Goal: Check status: Check status

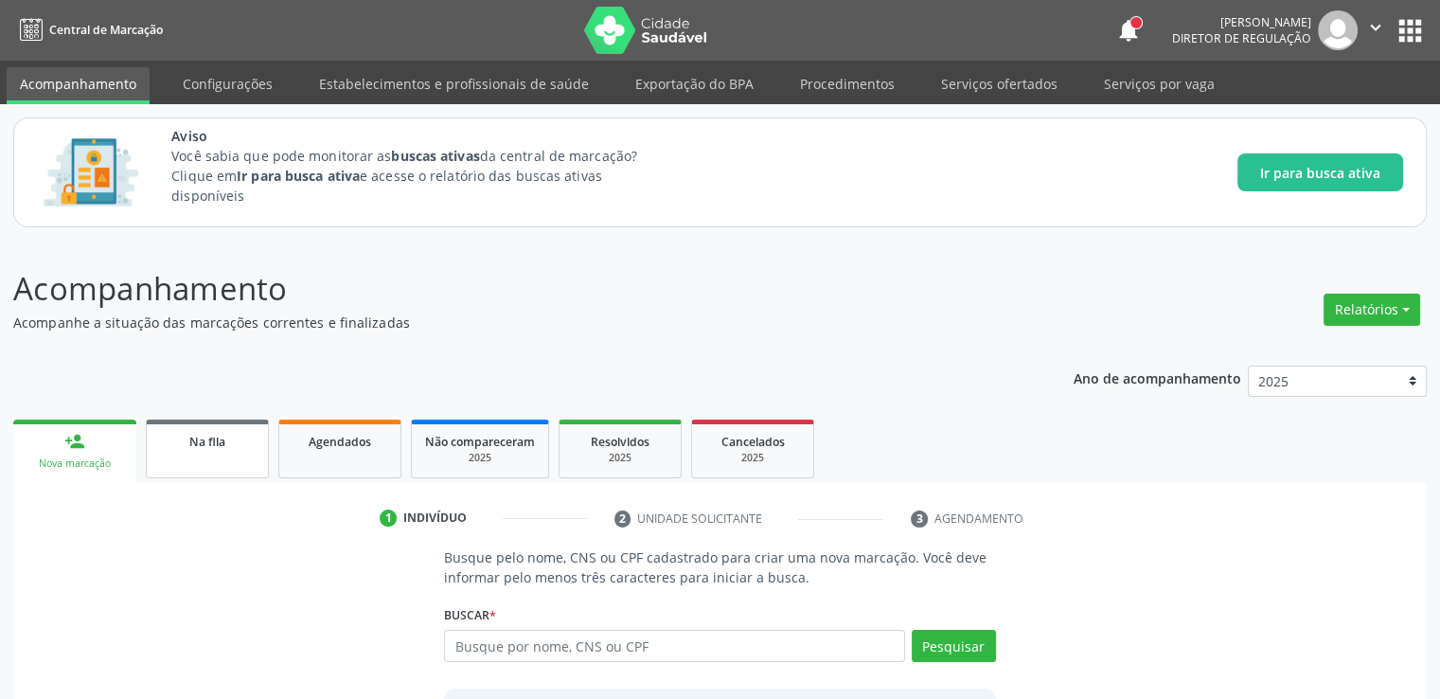
click at [235, 448] on div "Na fila" at bounding box center [207, 441] width 95 height 20
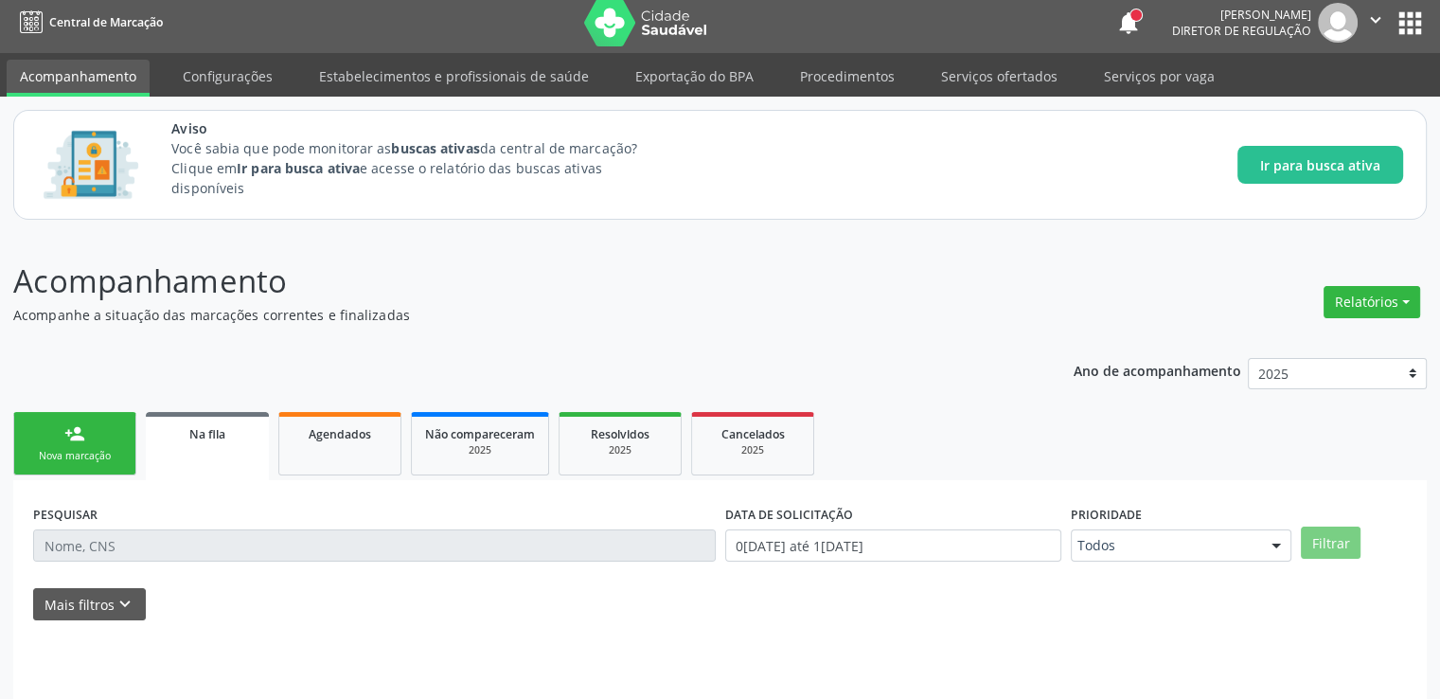
scroll to position [62, 0]
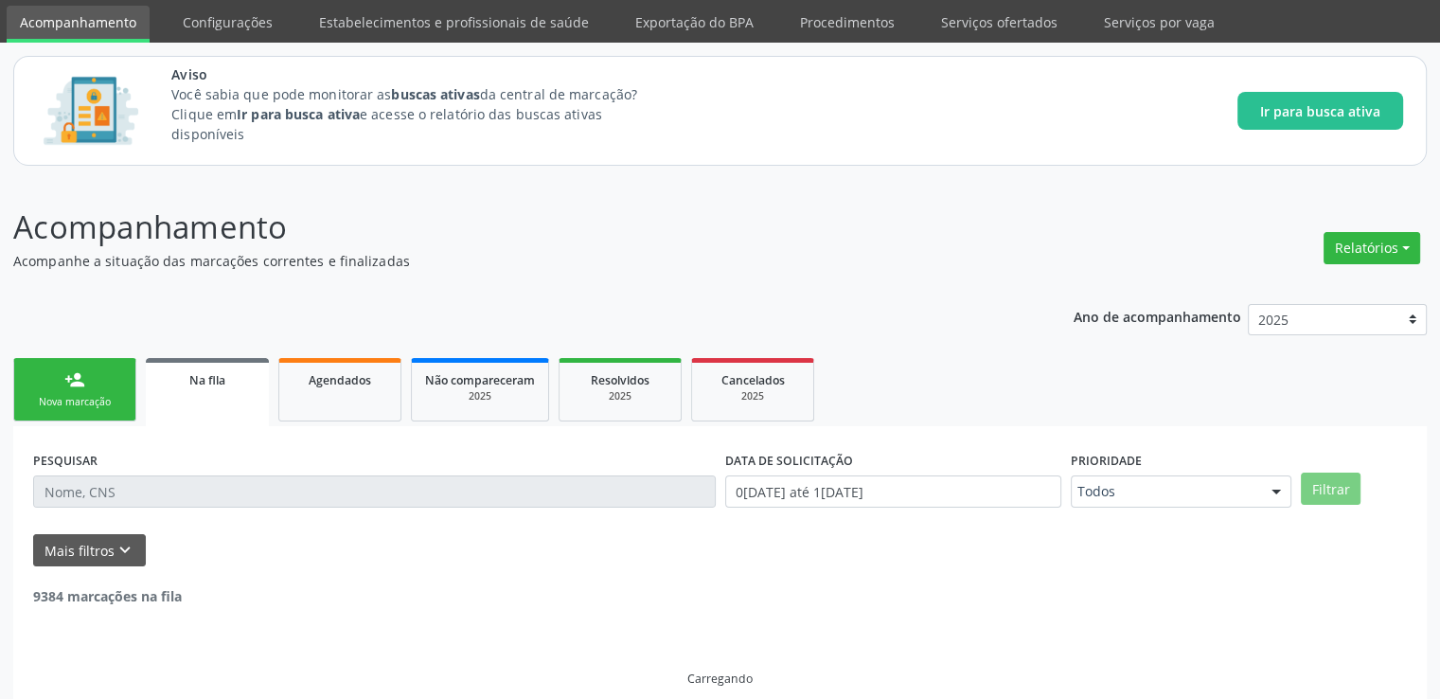
click at [115, 494] on input "text" at bounding box center [374, 491] width 683 height 32
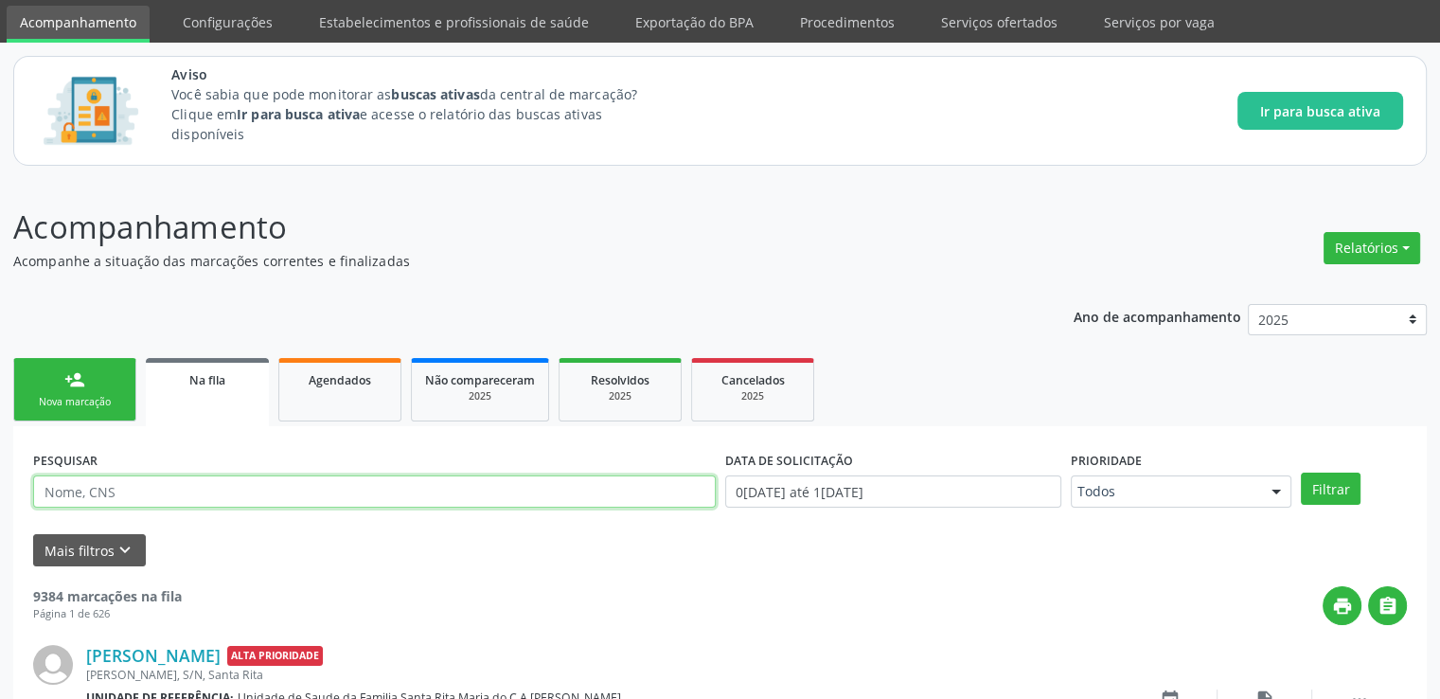
click at [117, 486] on input "text" at bounding box center [374, 491] width 683 height 32
paste input "703208650049998"
type input "703208650049998"
click at [1301, 472] on button "Filtrar" at bounding box center [1331, 488] width 60 height 32
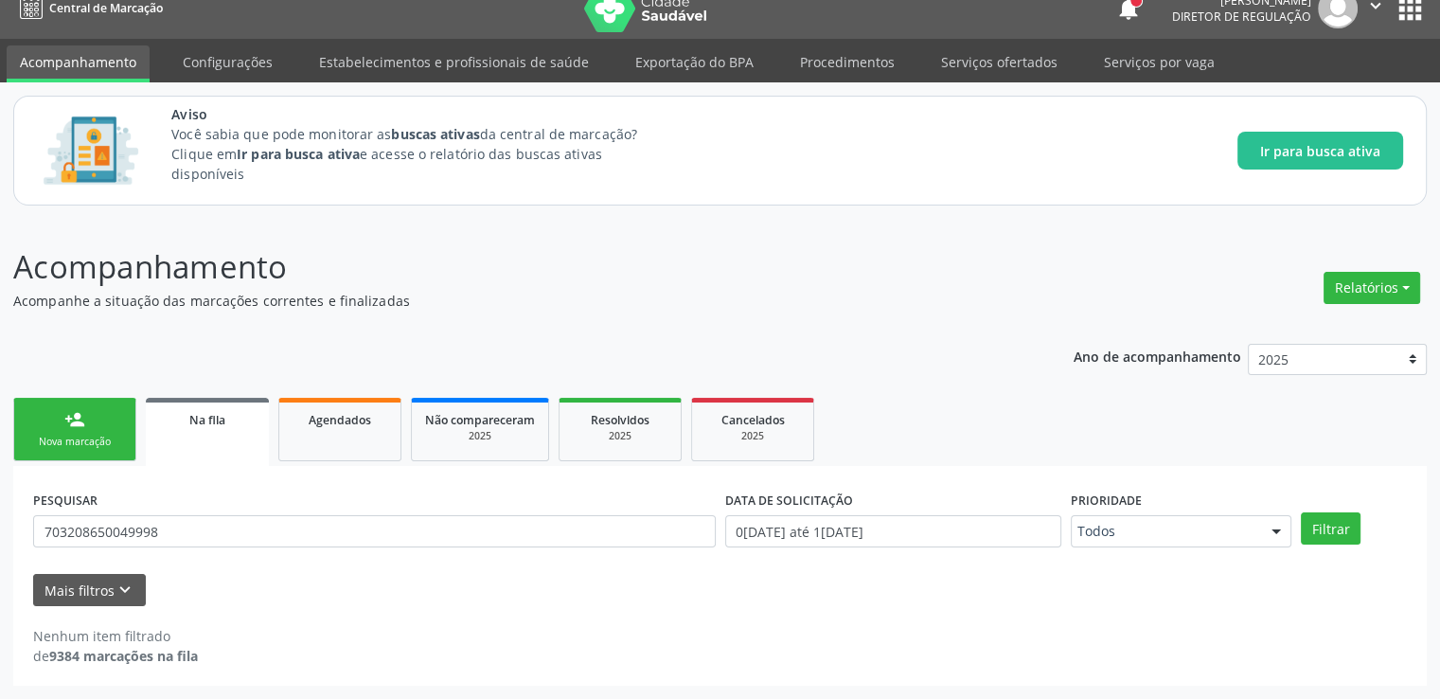
scroll to position [21, 0]
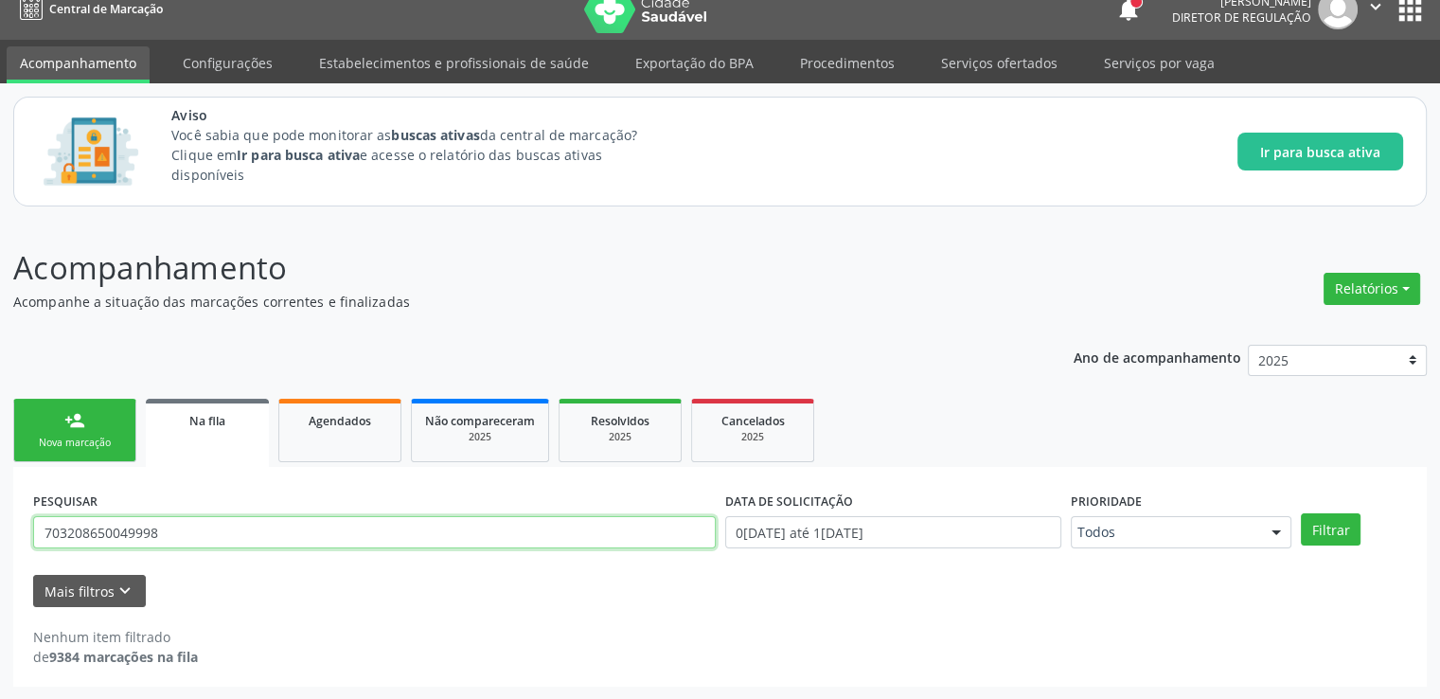
drag, startPoint x: 197, startPoint y: 534, endPoint x: 0, endPoint y: 531, distance: 196.9
click at [0, 531] on div "Acompanhamento Acompanhe a situação das marcações correntes e finalizadas Relat…" at bounding box center [720, 460] width 1440 height 480
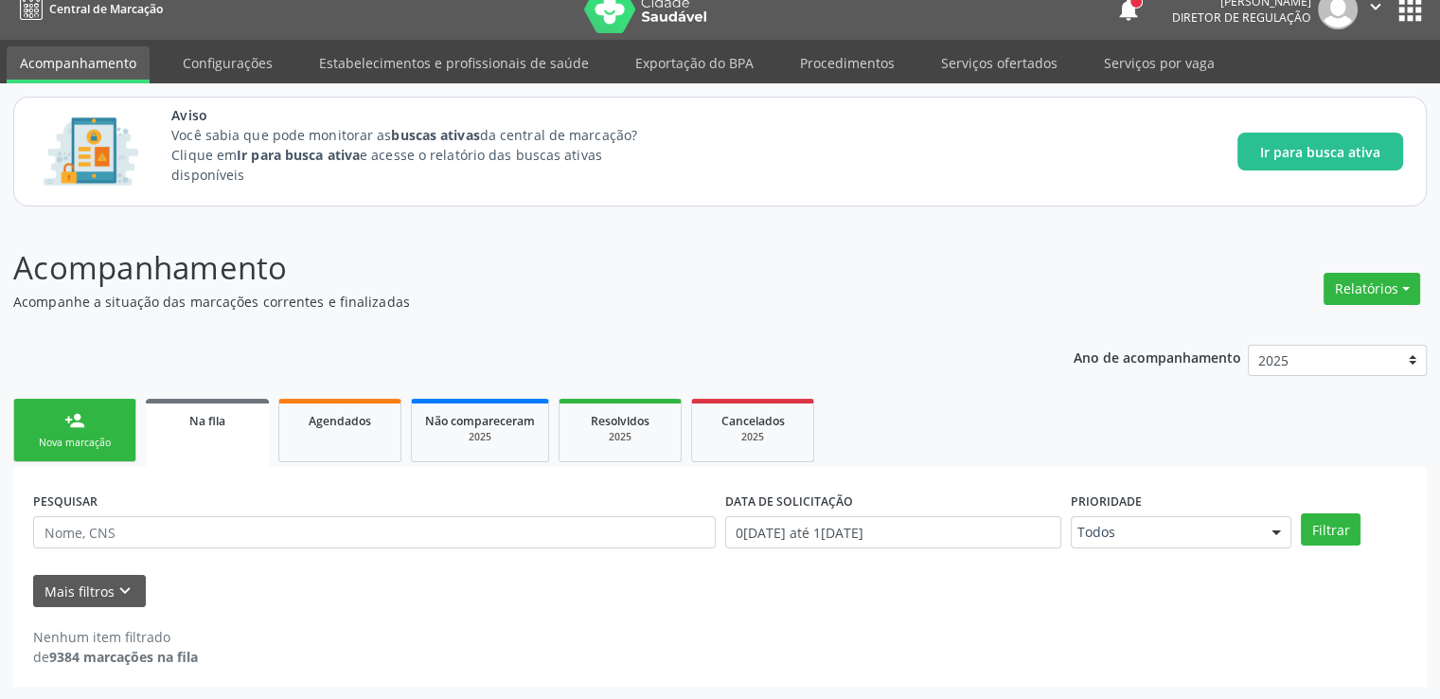
click at [327, 666] on div "PESQUISAR DATA DE SOLICITAÇÃO 0[DATE] até 1[DATE] Prioridade Todos Todos Baixa …" at bounding box center [719, 577] width 1413 height 220
click at [129, 588] on icon "keyboard_arrow_down" at bounding box center [125, 590] width 21 height 21
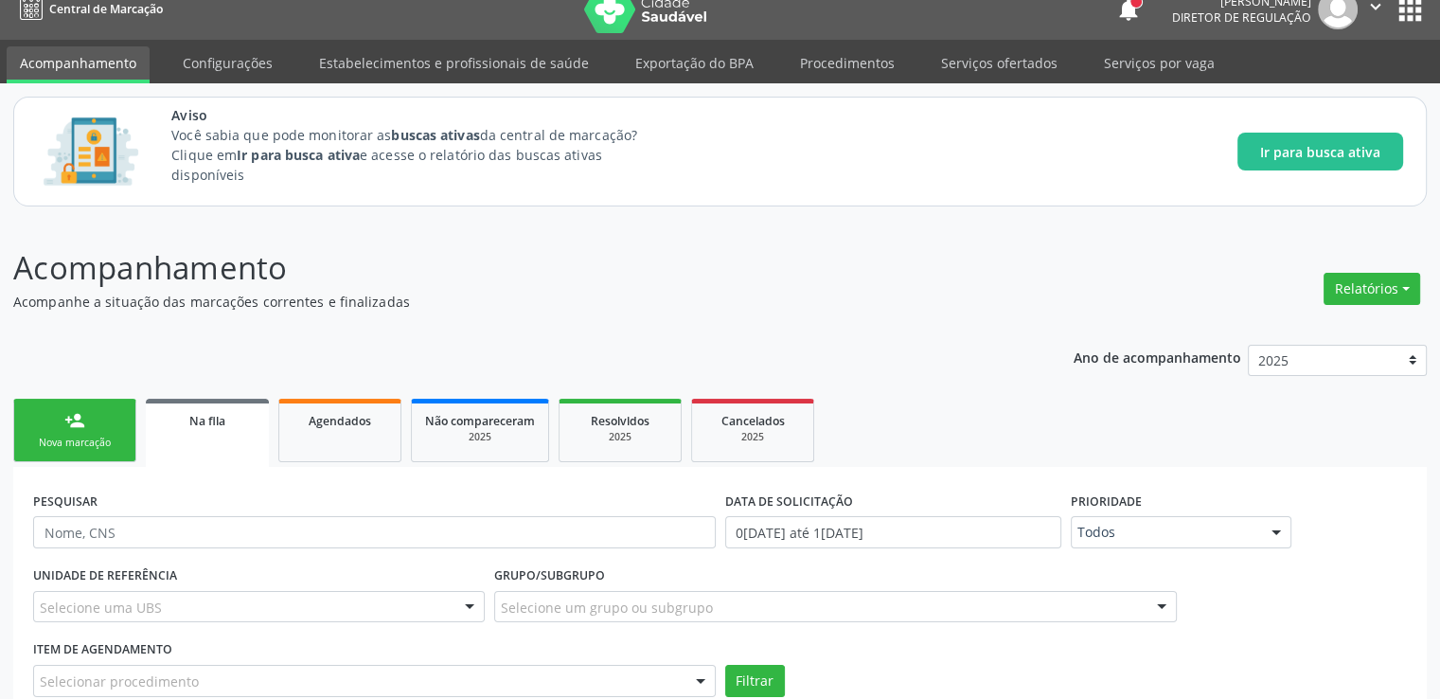
scroll to position [155, 0]
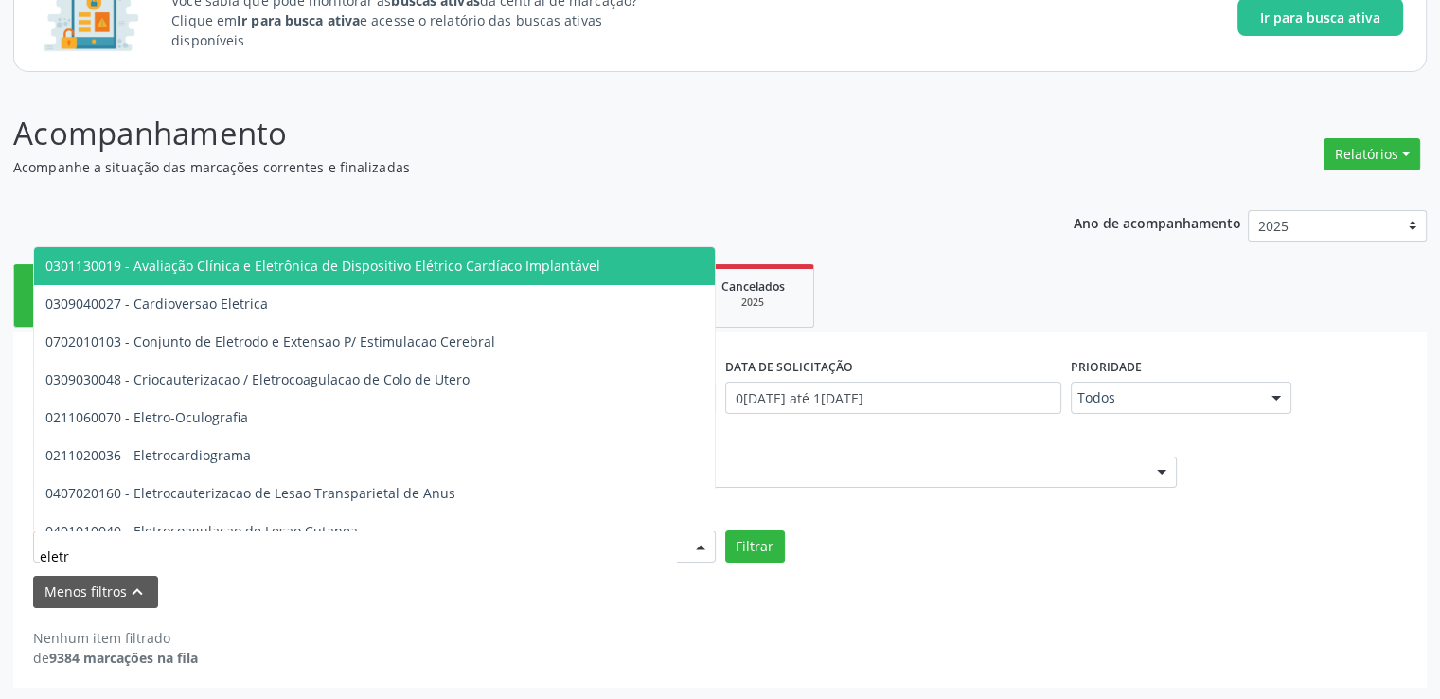
type input "eletro"
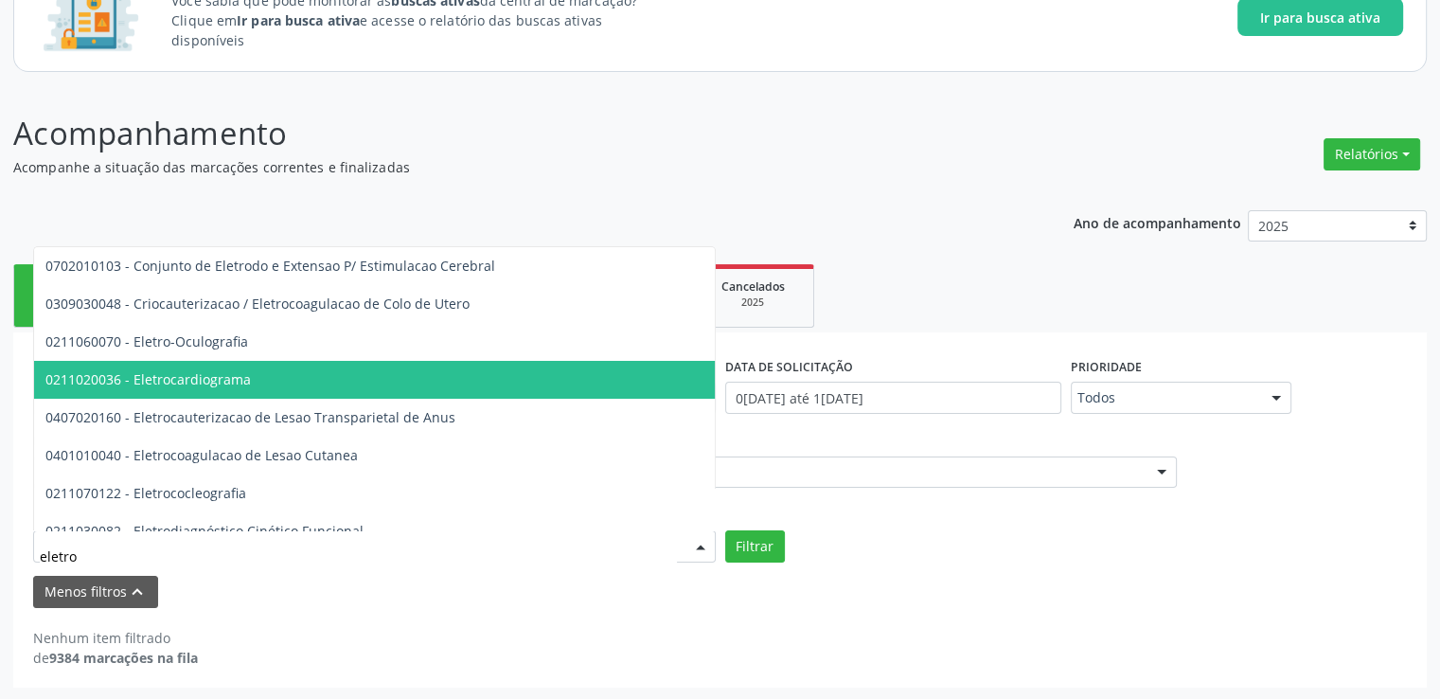
click at [155, 380] on span "0211020036 - Eletrocardiograma" at bounding box center [147, 379] width 205 height 18
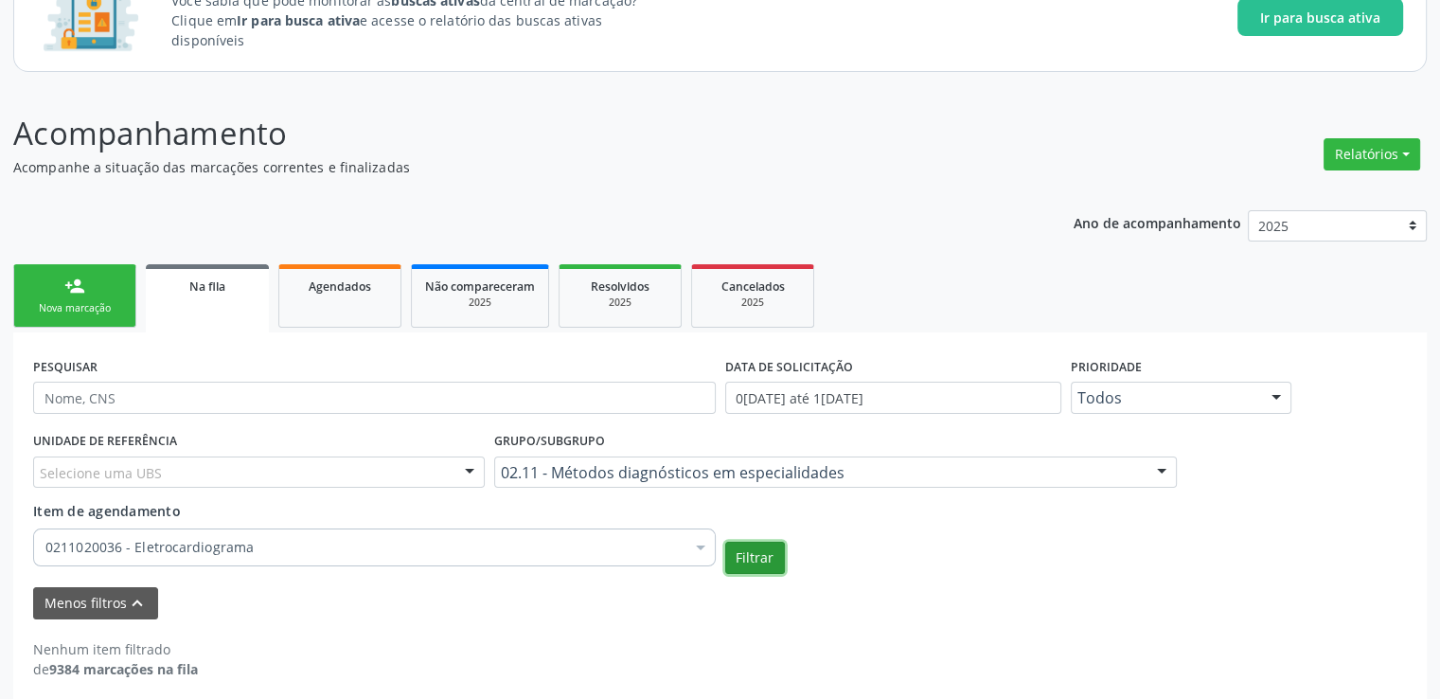
click at [757, 546] on button "Filtrar" at bounding box center [755, 558] width 60 height 32
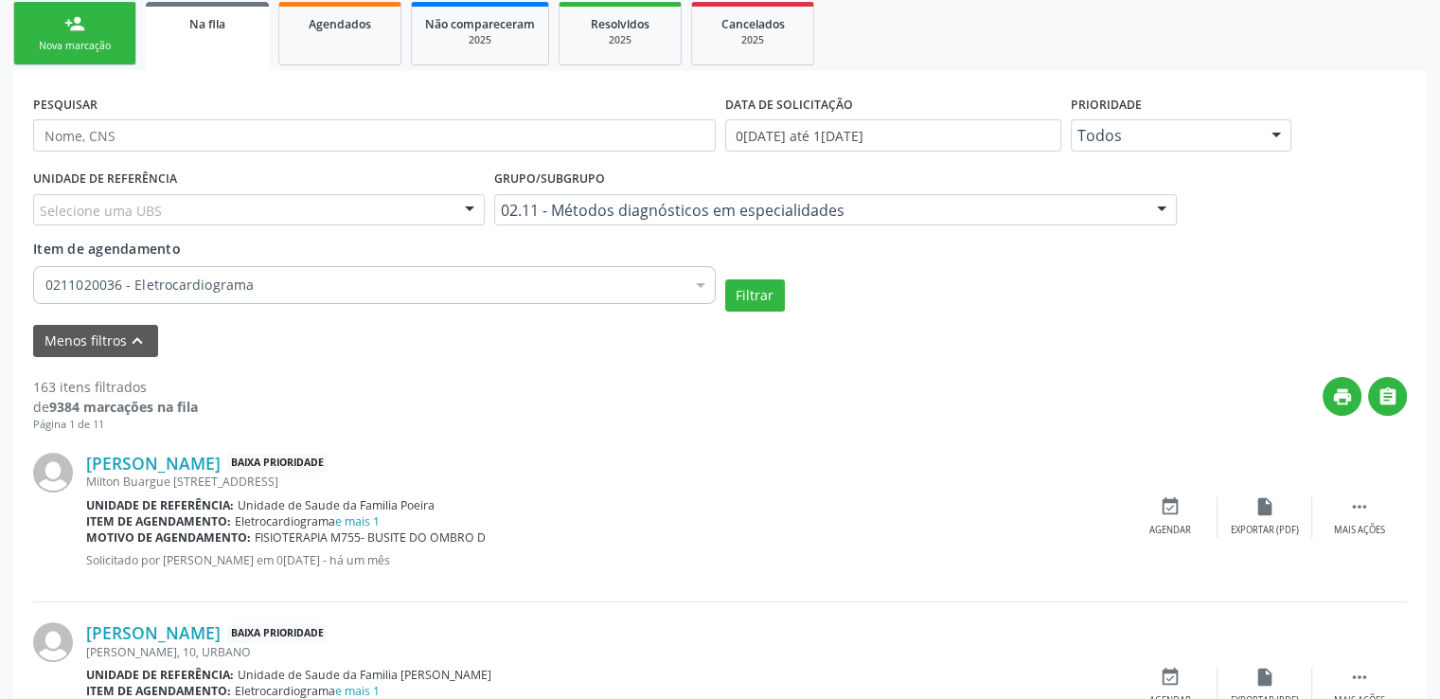
scroll to position [629, 0]
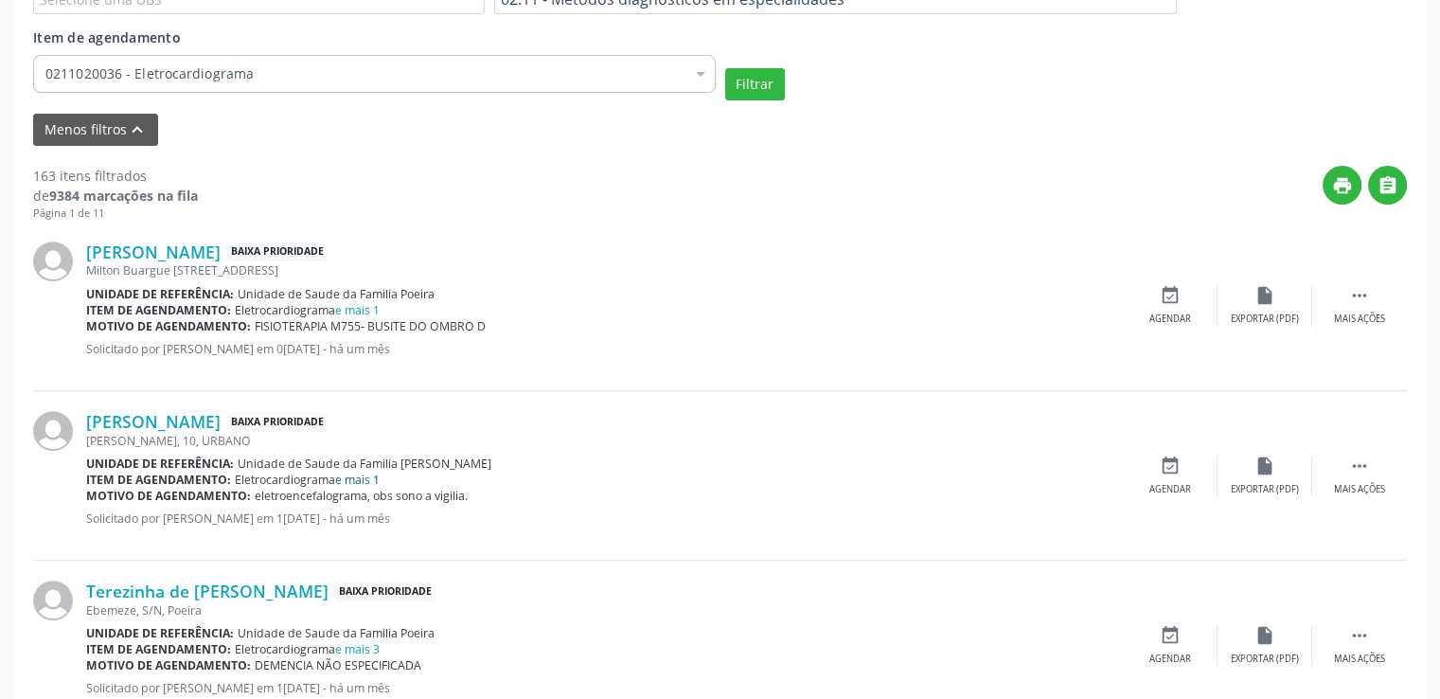
click at [349, 481] on link "e mais 1" at bounding box center [357, 479] width 44 height 16
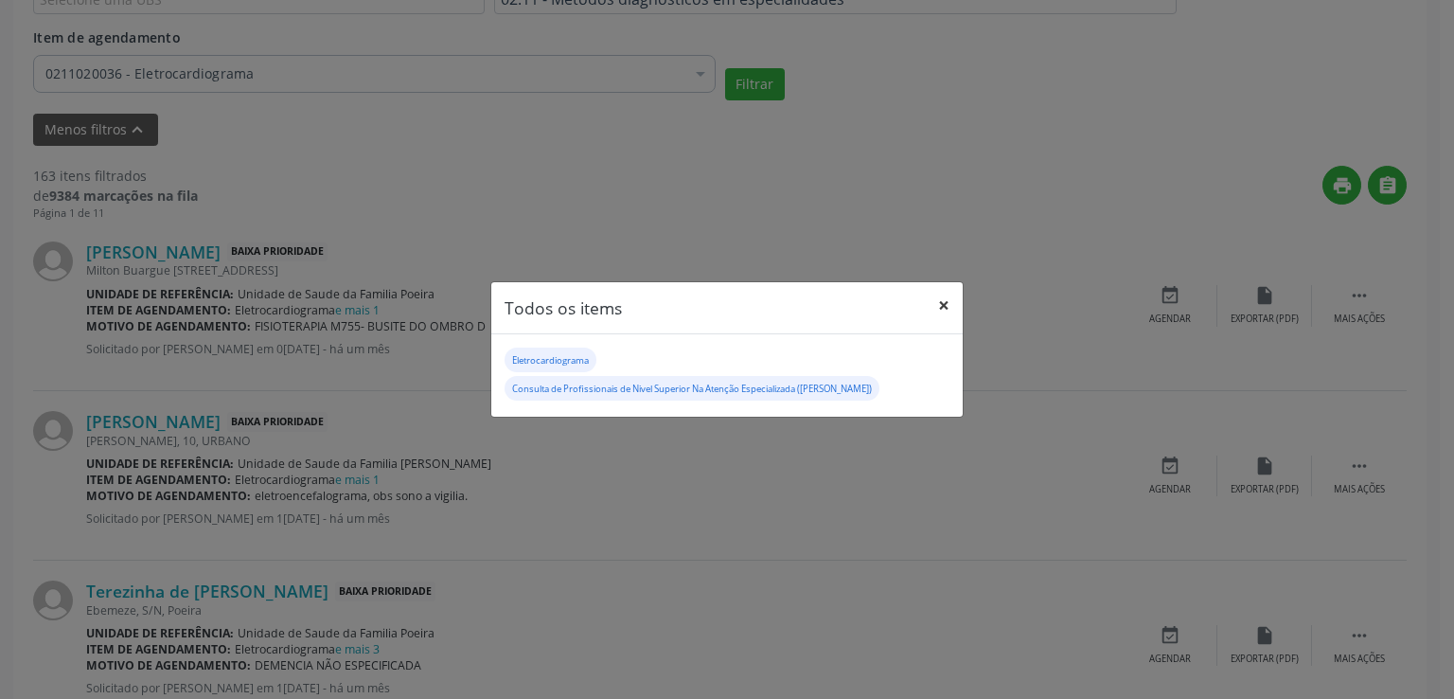
click at [947, 306] on button "×" at bounding box center [944, 305] width 38 height 46
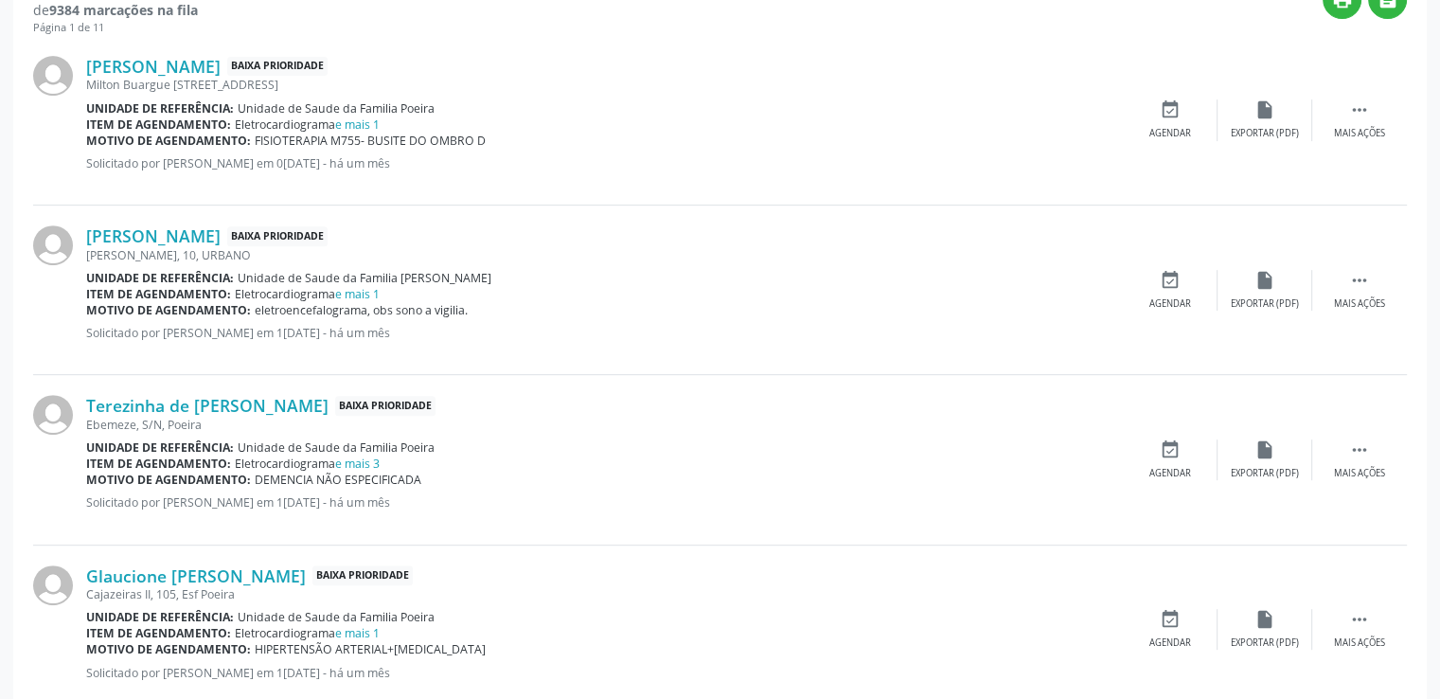
scroll to position [818, 0]
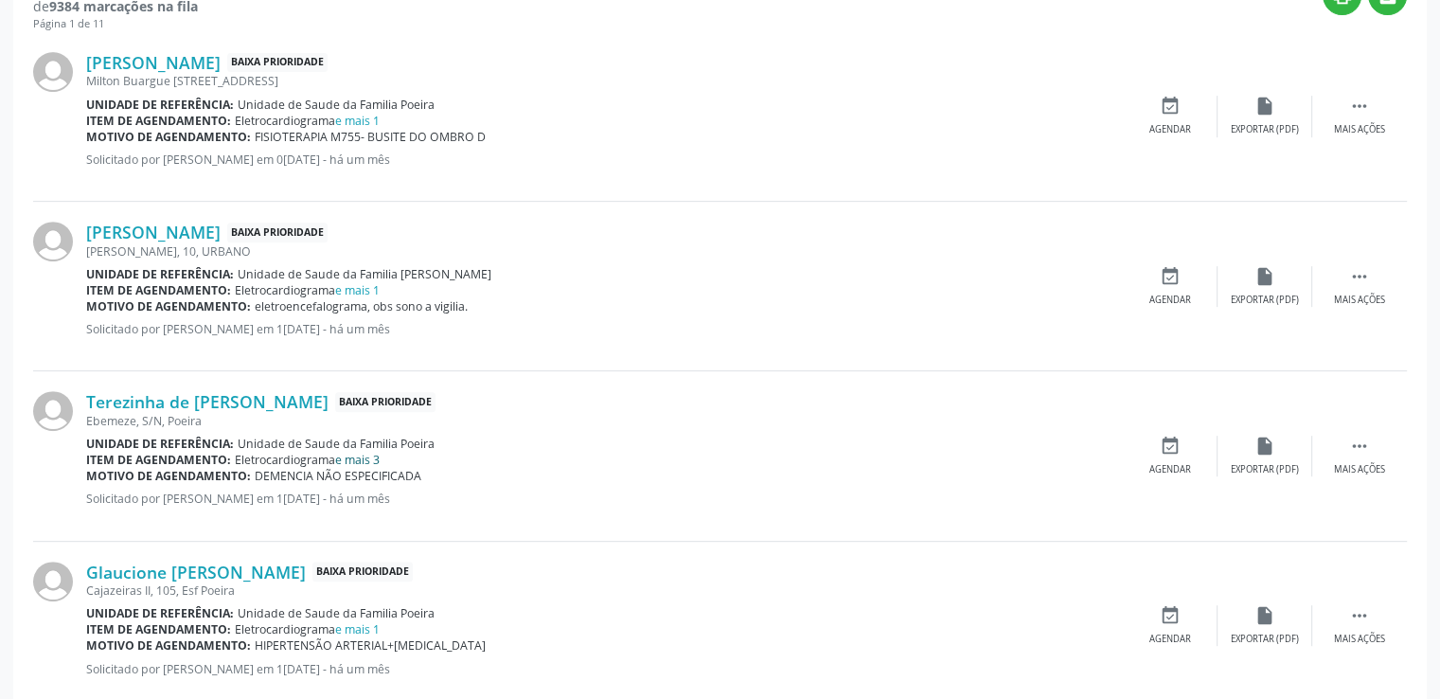
click at [360, 457] on link "e mais 3" at bounding box center [357, 460] width 44 height 16
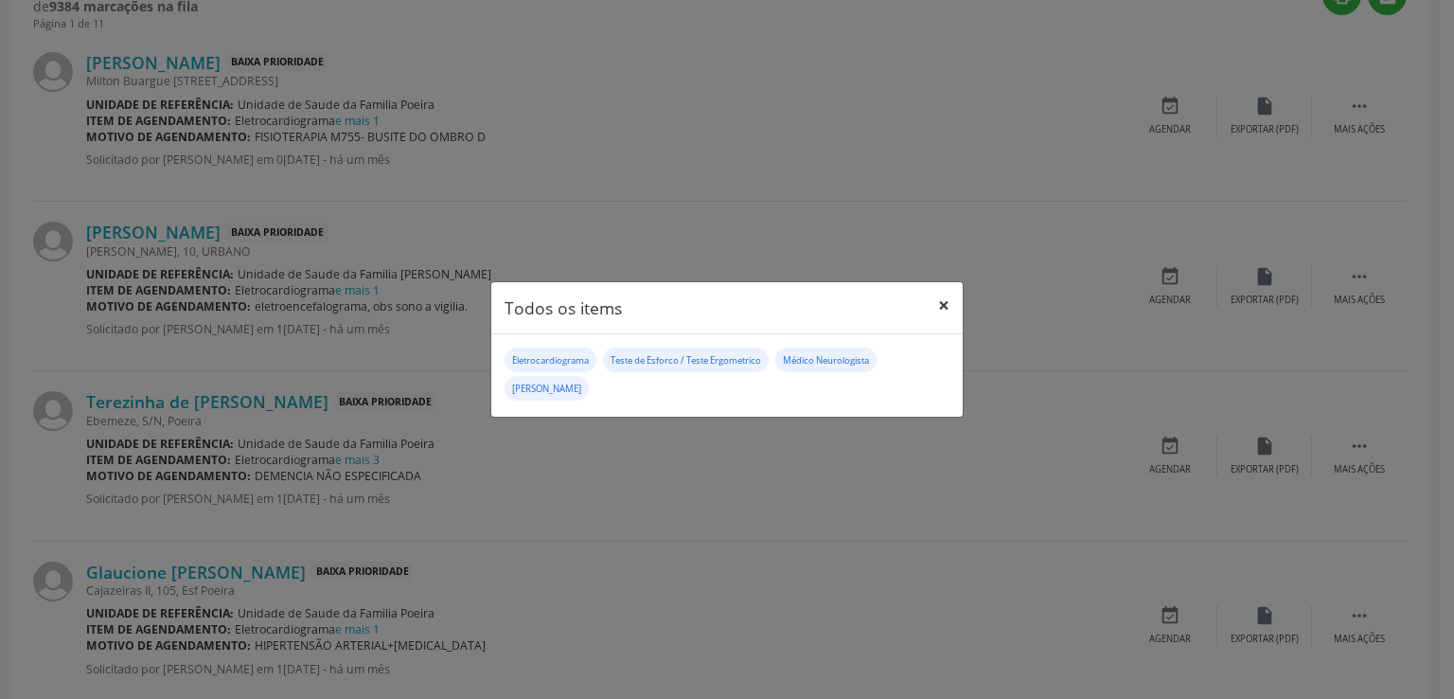
click at [946, 308] on button "×" at bounding box center [944, 305] width 38 height 46
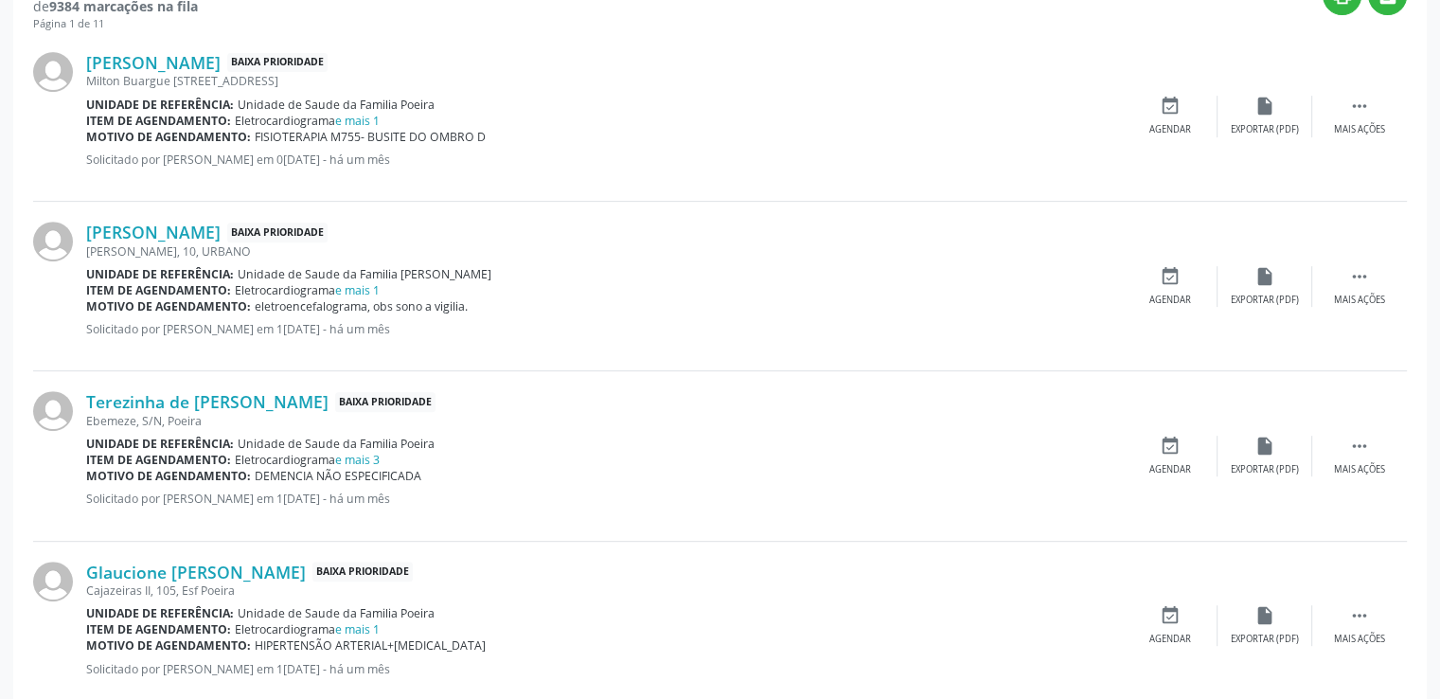
click at [769, 293] on div "Item de agendamento: Eletrocardiograma e mais 1" at bounding box center [604, 290] width 1037 height 16
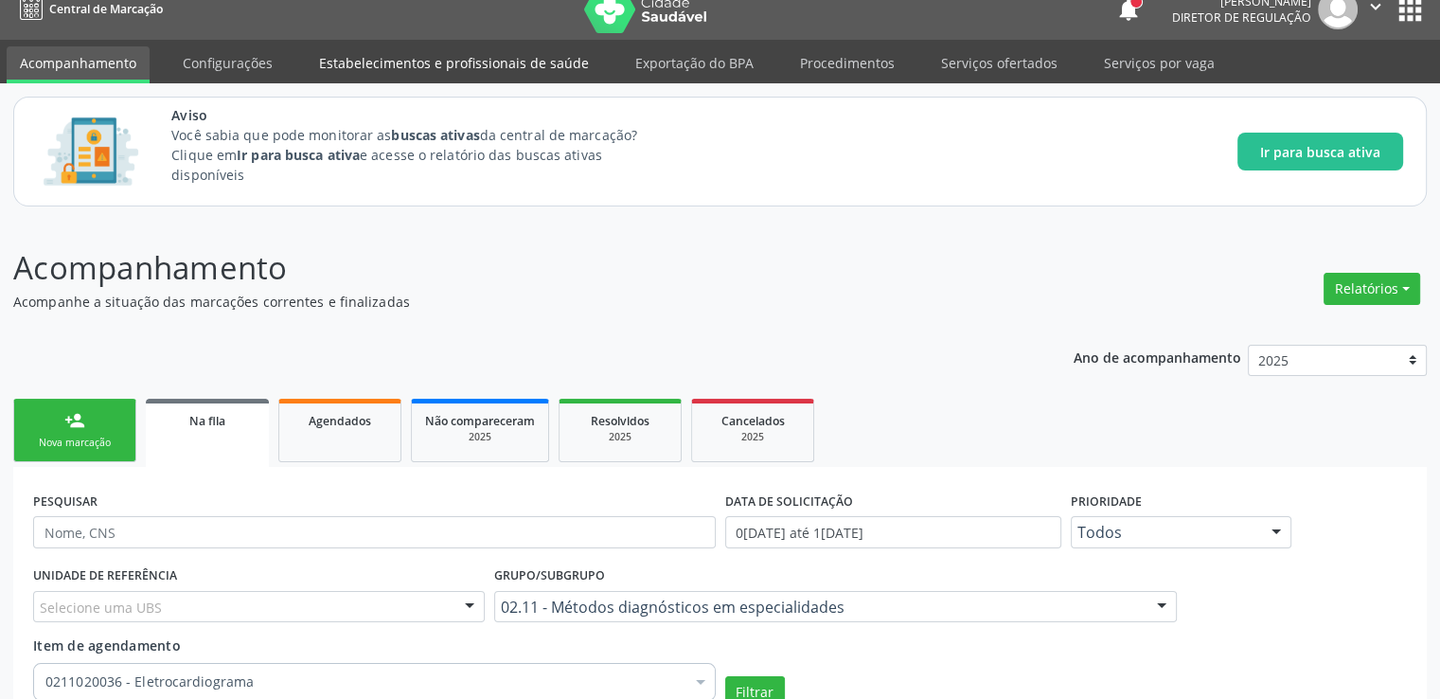
scroll to position [0, 0]
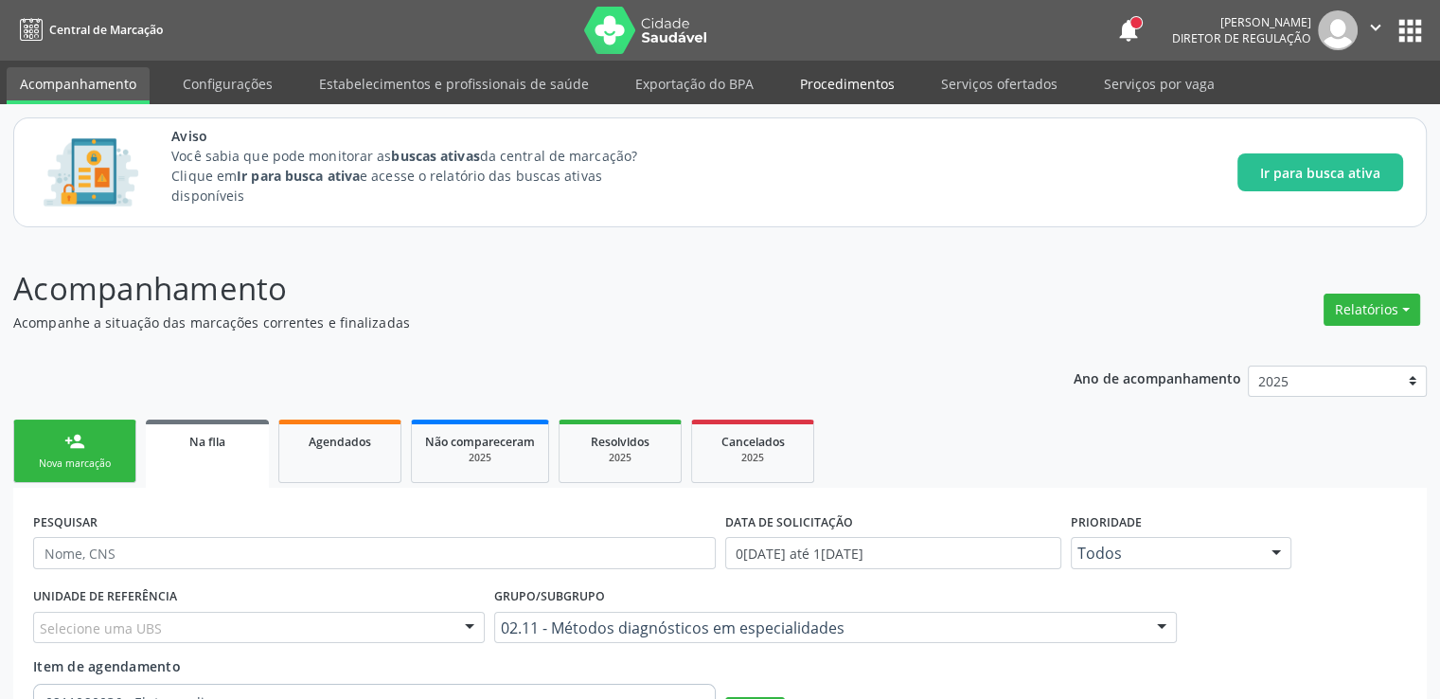
click at [836, 83] on link "Procedimentos" at bounding box center [847, 83] width 121 height 33
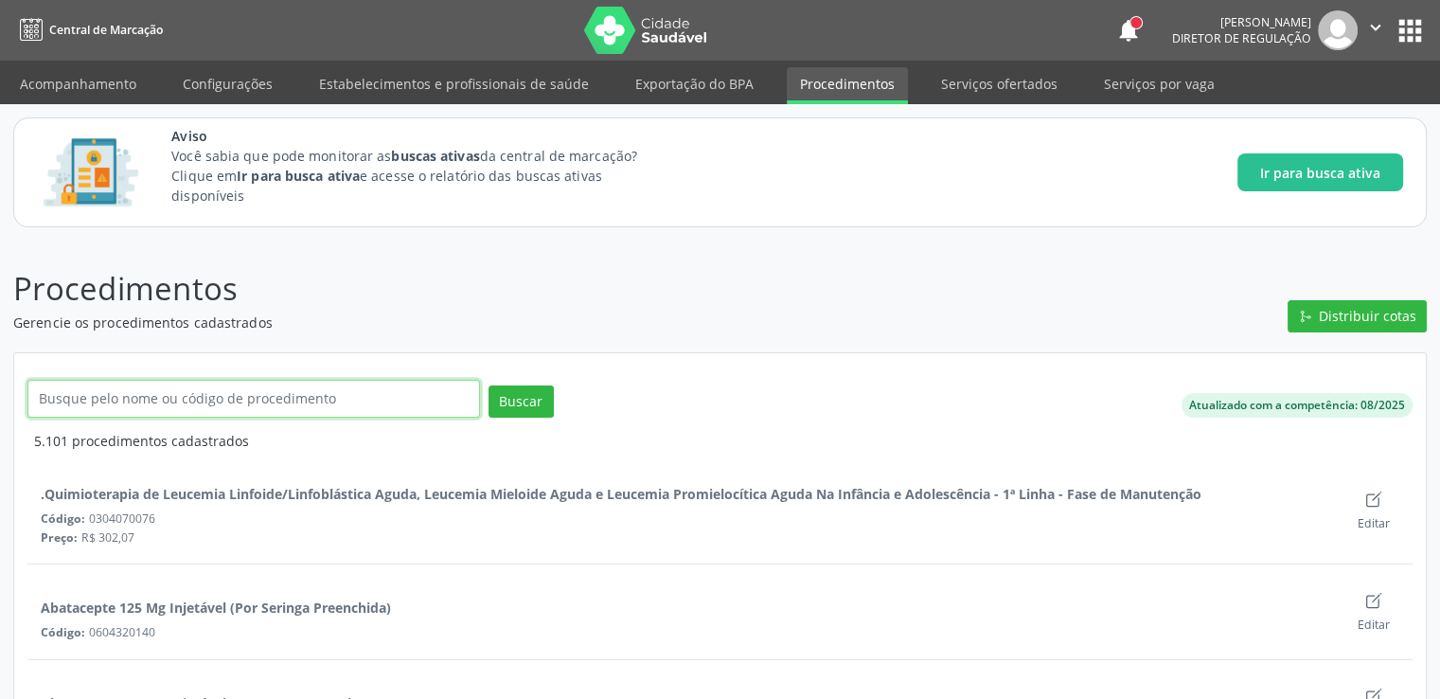
click at [119, 399] on input "text" at bounding box center [253, 399] width 453 height 38
type input "eletroenc"
click button "Buscar" at bounding box center [520, 401] width 65 height 32
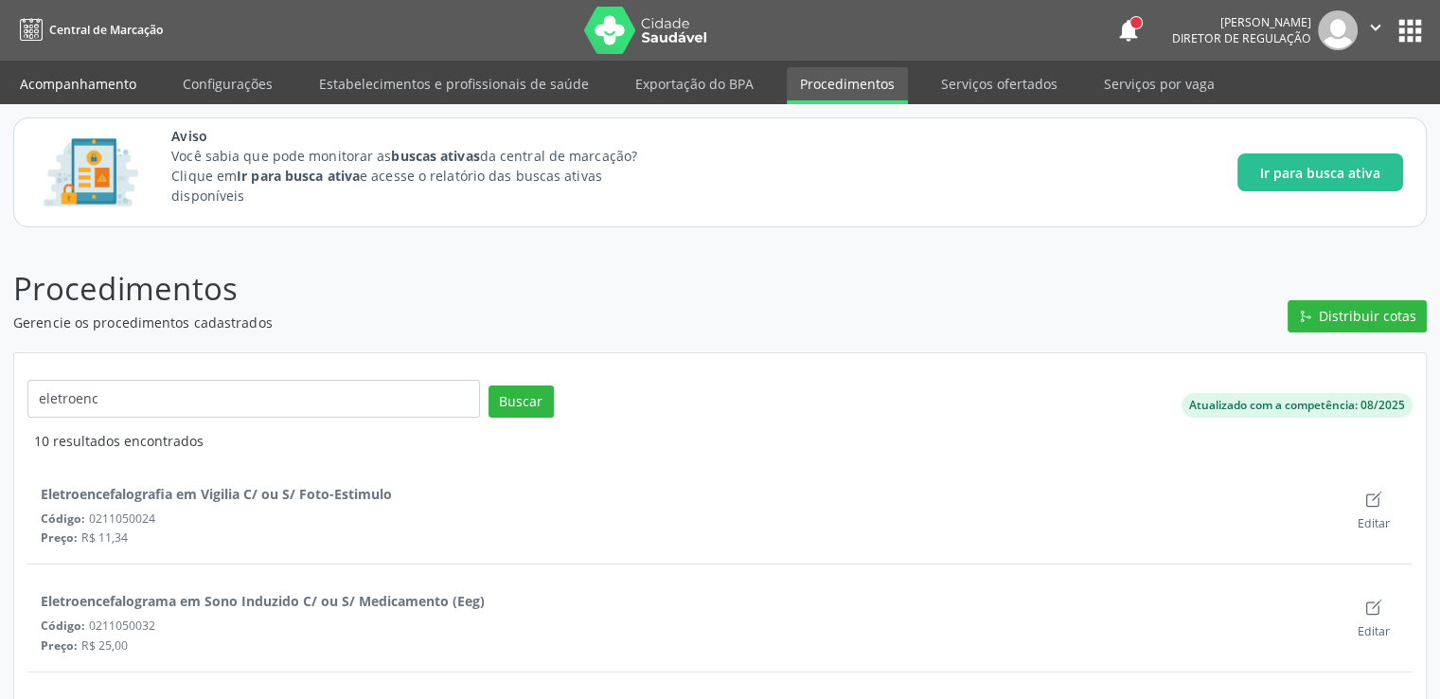
click at [75, 87] on link "Acompanhamento" at bounding box center [78, 83] width 143 height 33
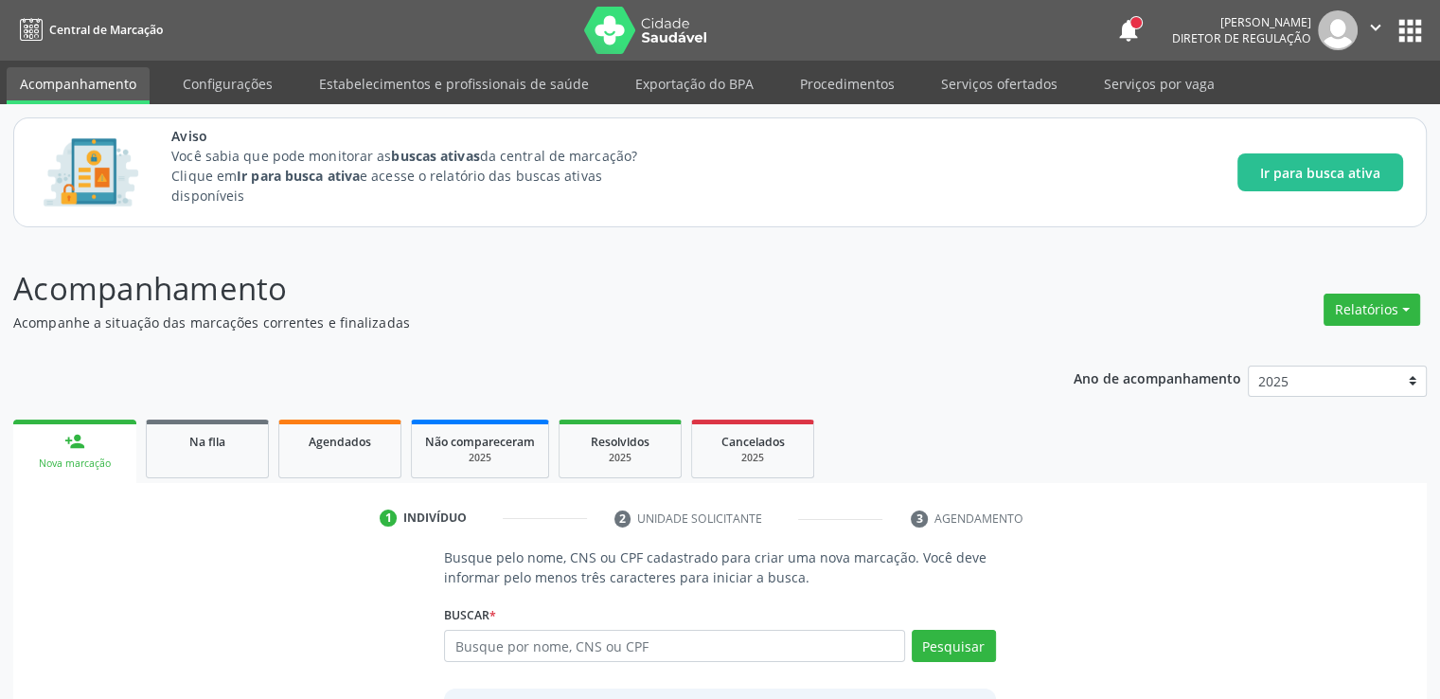
click at [184, 395] on div "Ano de acompanhamento 2025 person_add Nova marcação Na fila Agendados Não compa…" at bounding box center [719, 602] width 1413 height 501
click at [216, 461] on link "Na fila" at bounding box center [207, 448] width 123 height 59
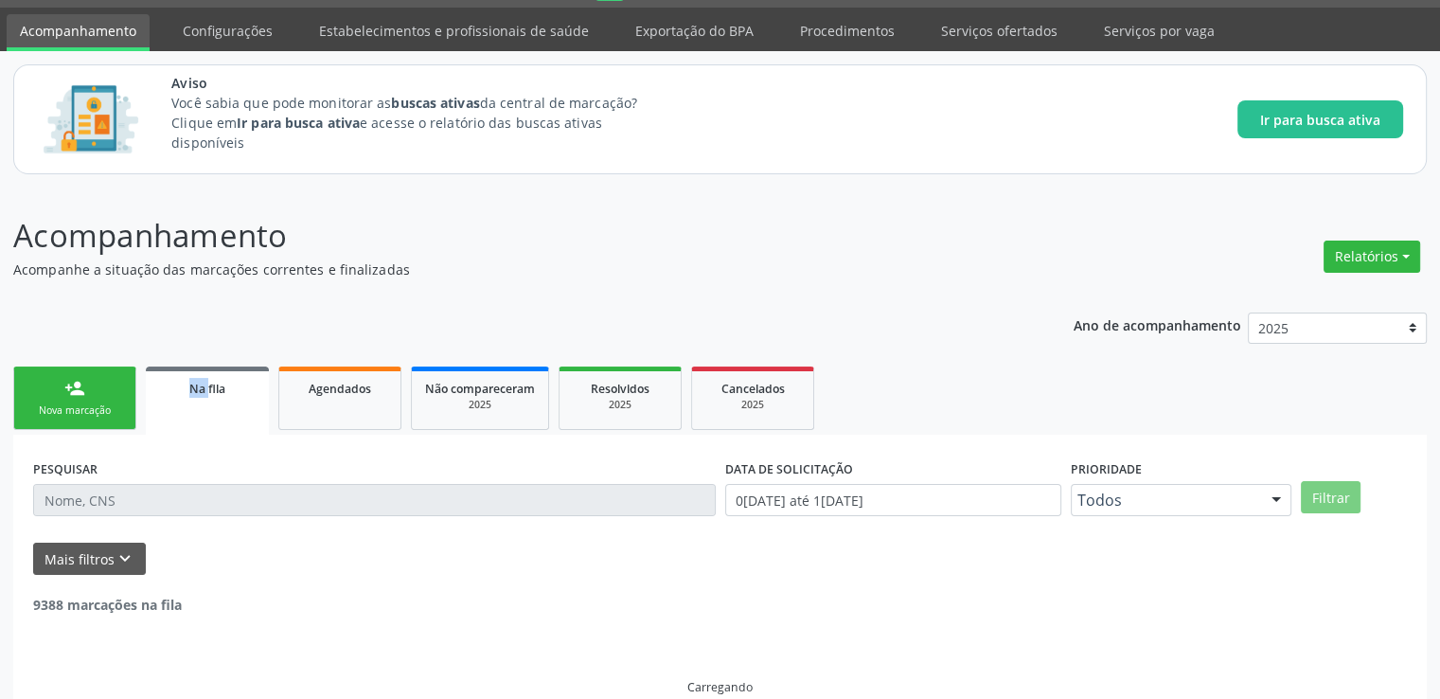
scroll to position [81, 0]
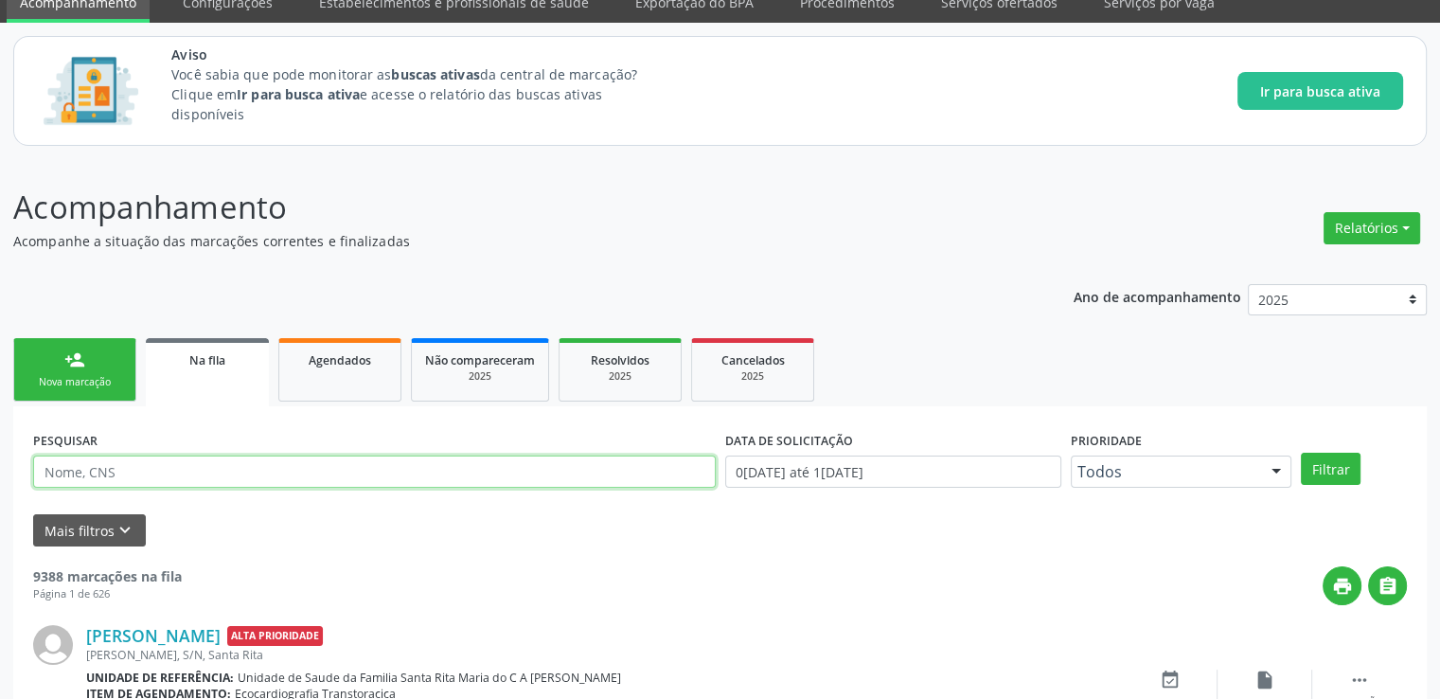
click at [140, 471] on input "text" at bounding box center [374, 471] width 683 height 32
paste input "703201600185298"
type input "703201600185298"
click at [1301, 453] on button "Filtrar" at bounding box center [1331, 469] width 60 height 32
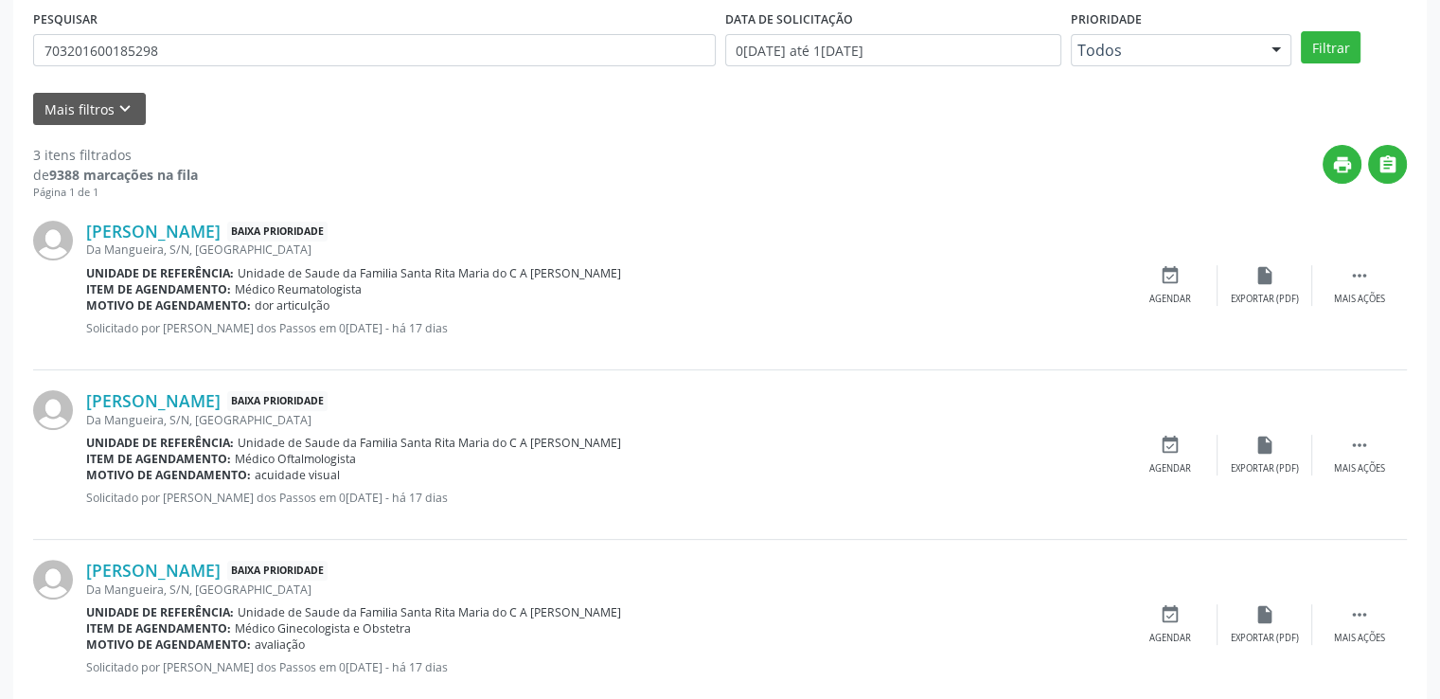
scroll to position [544, 0]
